Goal: Information Seeking & Learning: Find specific fact

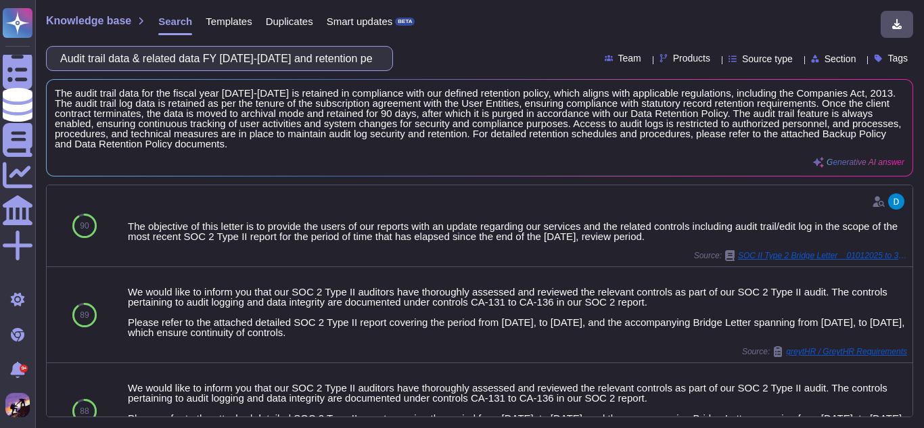
click at [372, 58] on input "Audit trail data & related data FY [DATE]-[DATE] and retention period updated" at bounding box center [215, 59] width 325 height 24
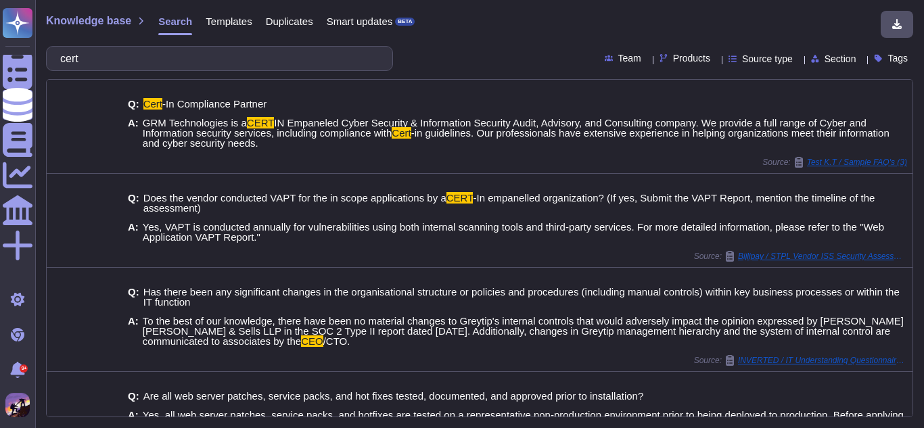
type input "ce"
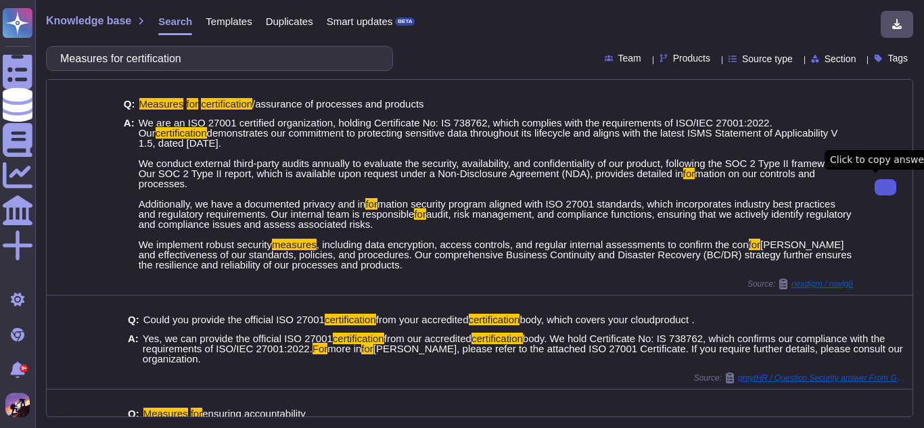
click at [875, 195] on button at bounding box center [886, 187] width 22 height 16
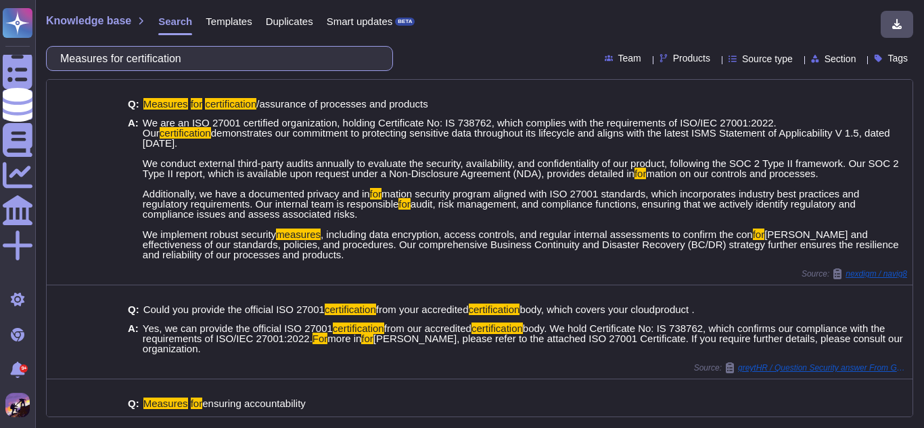
click at [282, 60] on input "Measures for certification" at bounding box center [215, 59] width 325 height 24
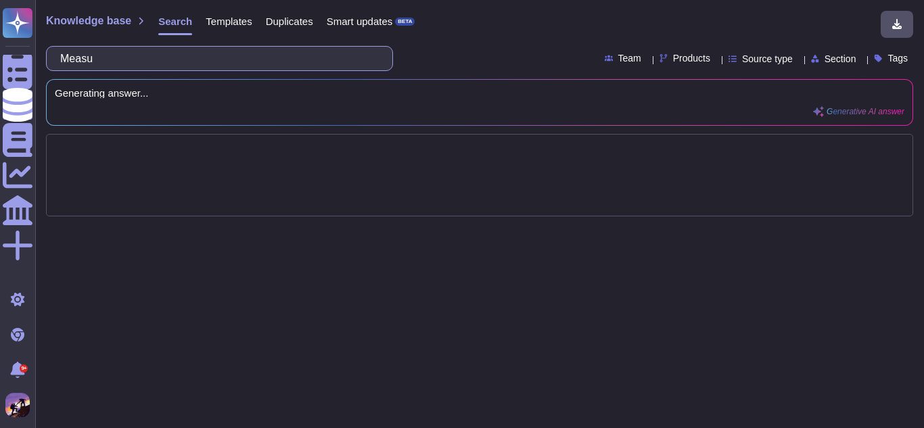
type input "Mea"
type input "Me"
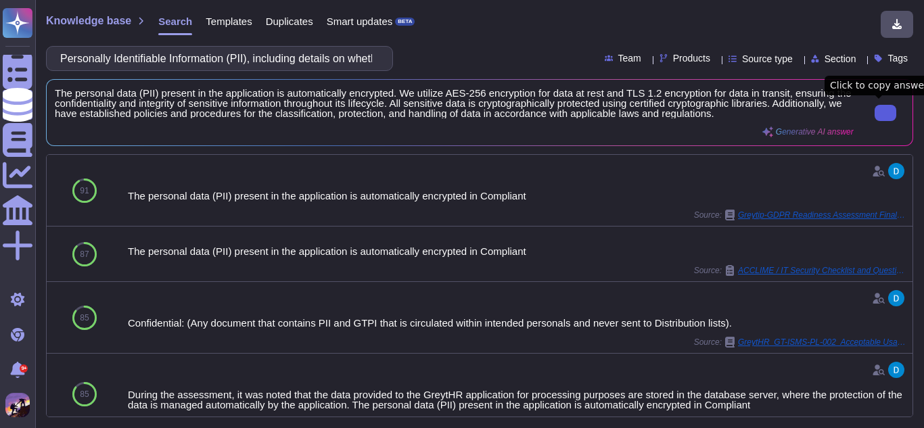
click at [885, 113] on icon at bounding box center [885, 113] width 0 height 0
